Goal: Check status: Check status

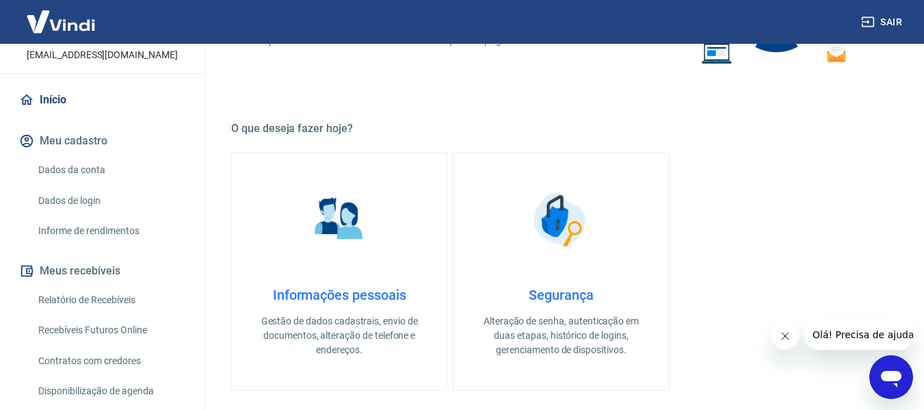
scroll to position [183, 0]
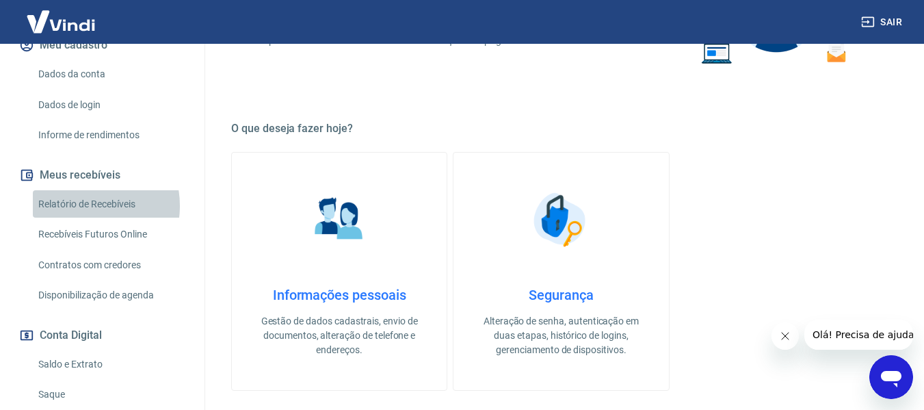
click at [83, 218] on link "Relatório de Recebíveis" at bounding box center [110, 204] width 155 height 28
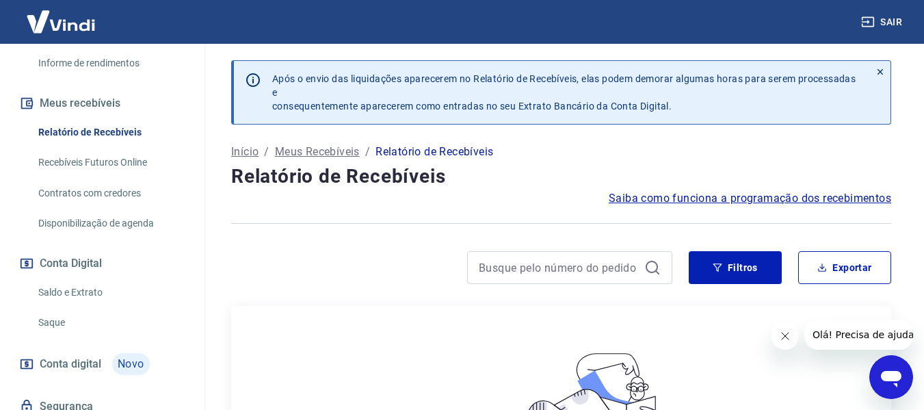
scroll to position [273, 0]
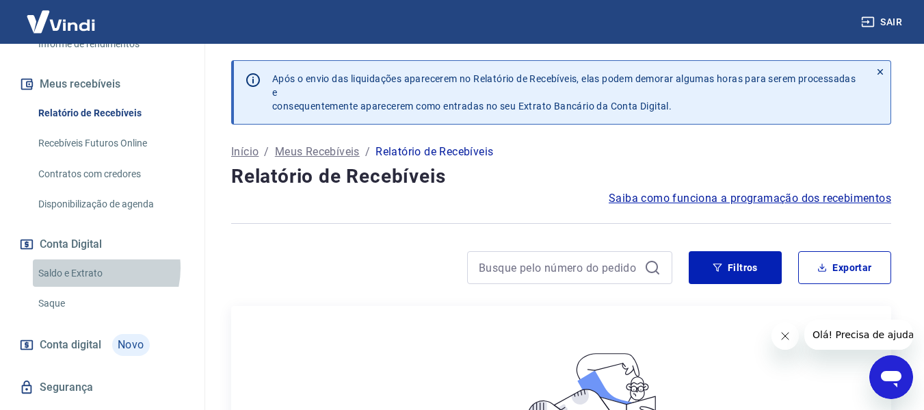
click at [90, 282] on link "Saldo e Extrato" at bounding box center [110, 273] width 155 height 28
